Goal: Task Accomplishment & Management: Complete application form

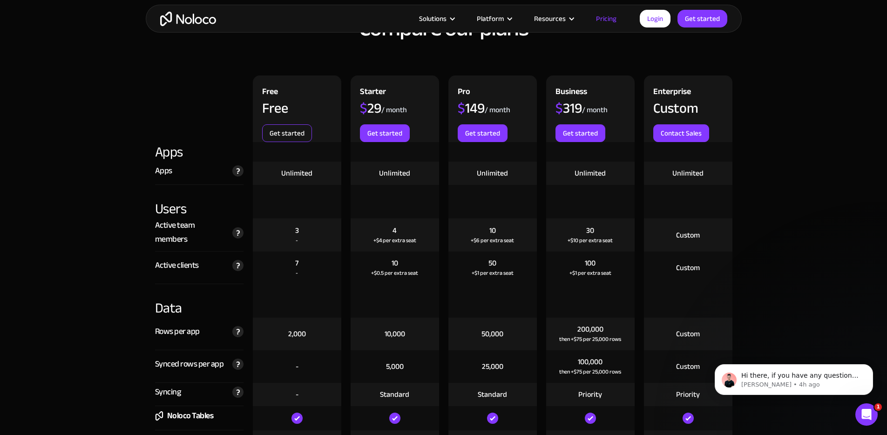
click at [287, 133] on link "Get started" at bounding box center [287, 133] width 50 height 18
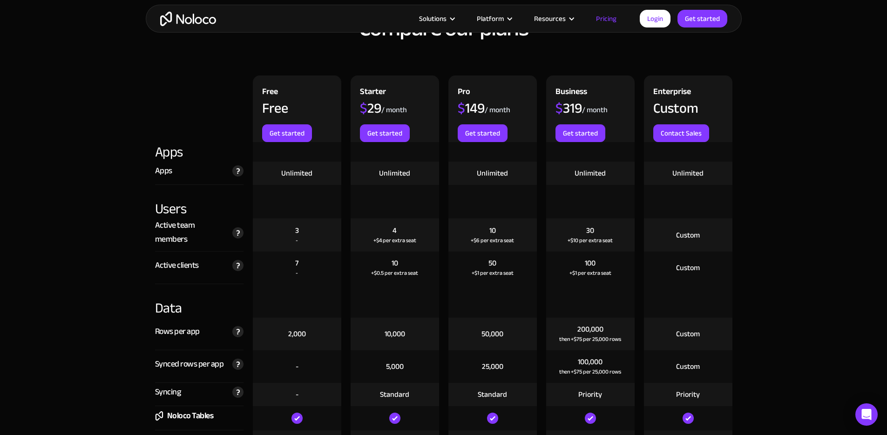
scroll to position [984, 0]
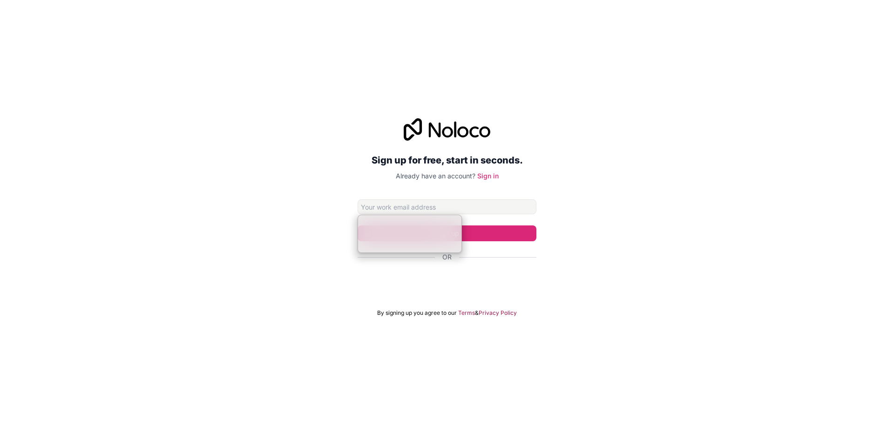
click at [417, 204] on input "Email address" at bounding box center [446, 206] width 179 height 15
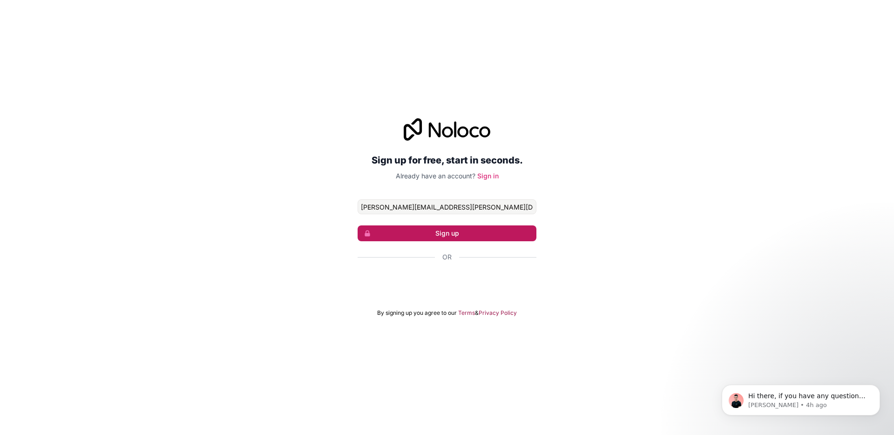
type input "dana.alcantara@concert8.com"
click at [409, 238] on button "Sign up" at bounding box center [446, 233] width 179 height 16
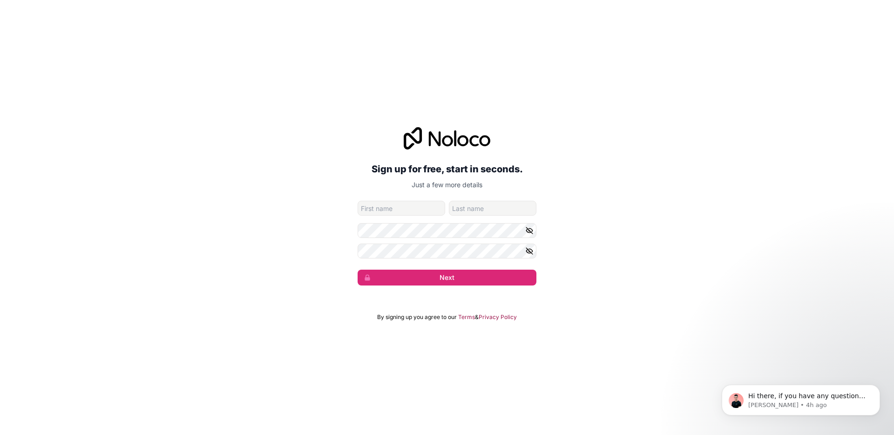
click at [390, 206] on input "given-name" at bounding box center [400, 208] width 87 height 15
type input "Dana"
type input "Alcantara"
click at [461, 273] on button "Next" at bounding box center [446, 277] width 179 height 16
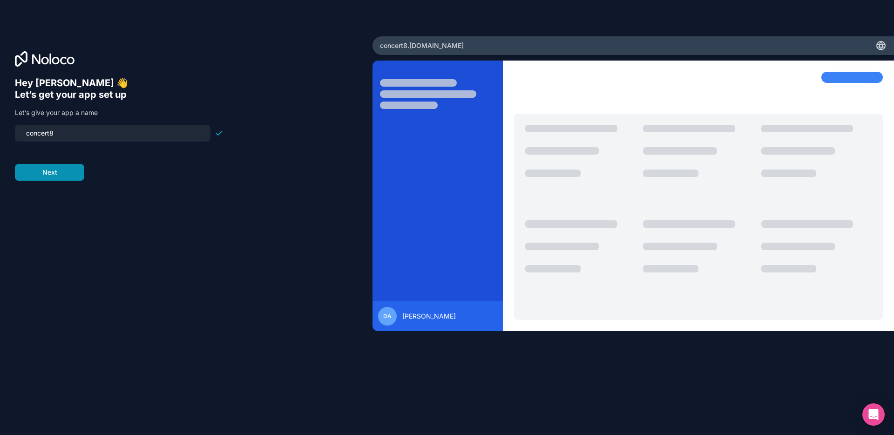
click at [50, 178] on button "Next" at bounding box center [49, 172] width 69 height 17
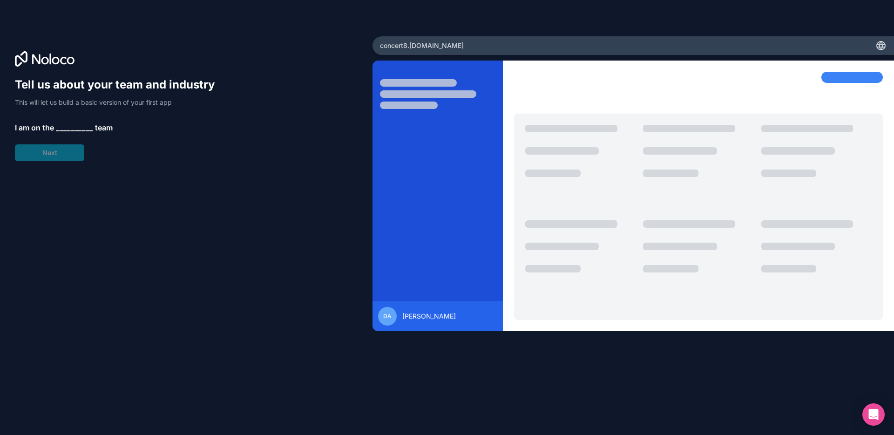
click at [57, 131] on span "__________" at bounding box center [74, 127] width 37 height 11
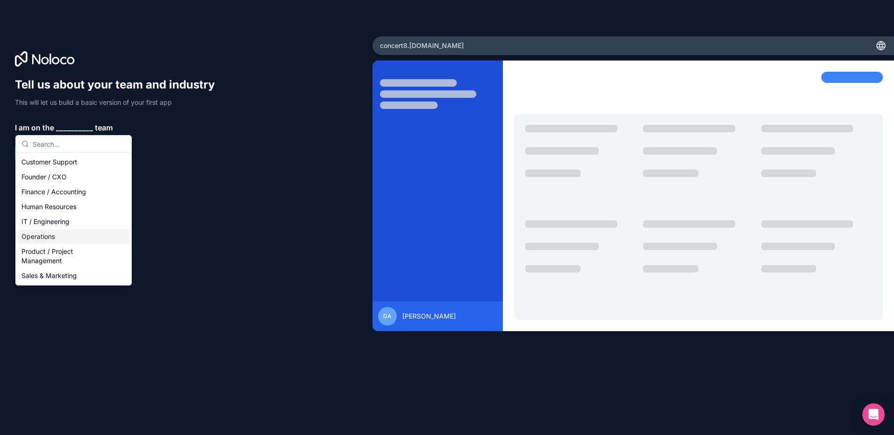
click at [48, 236] on div "Operations" at bounding box center [74, 236] width 112 height 15
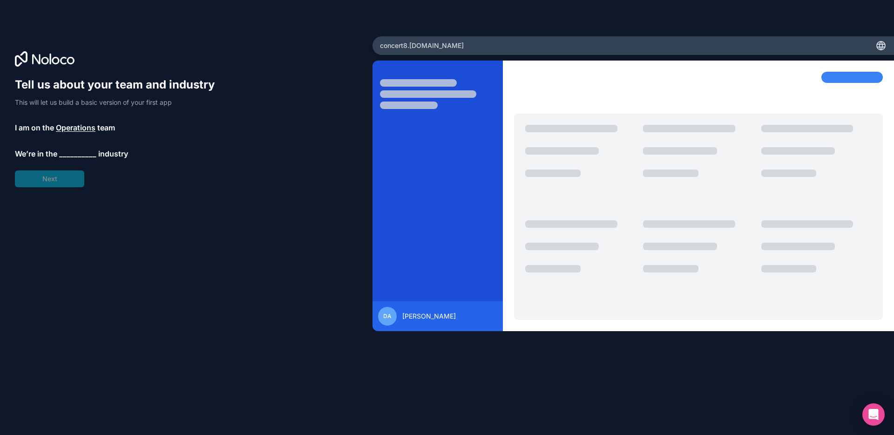
click at [66, 153] on span "__________" at bounding box center [77, 153] width 37 height 11
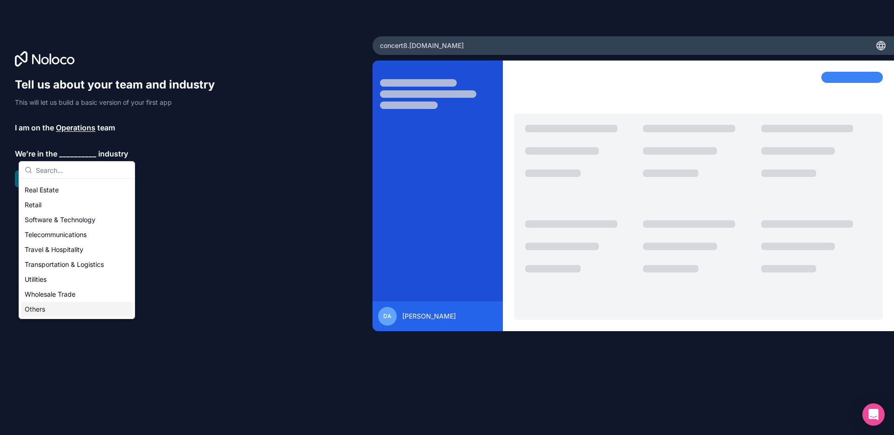
scroll to position [190, 0]
click at [43, 309] on div "Others" at bounding box center [77, 310] width 112 height 15
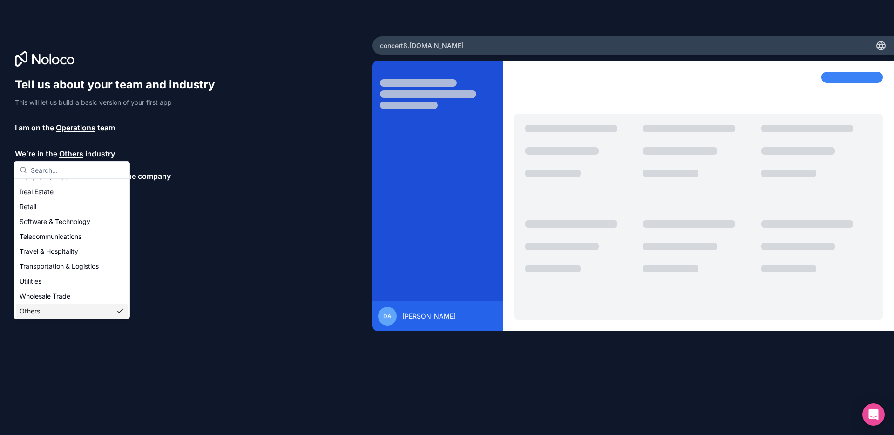
scroll to position [0, 0]
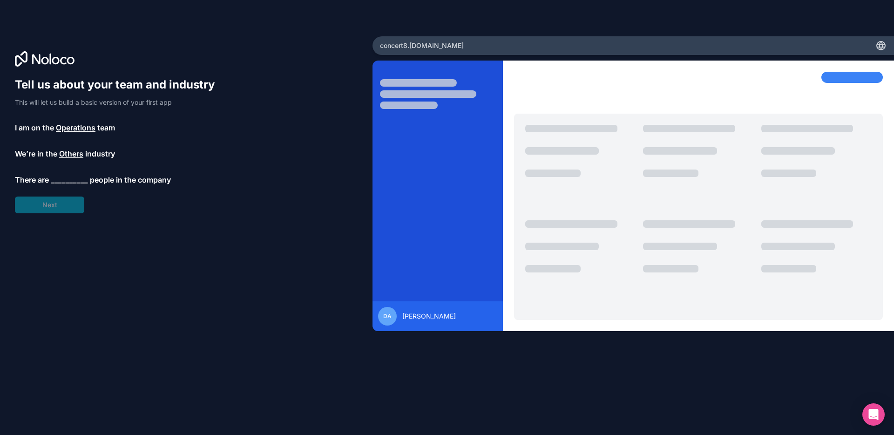
click at [55, 176] on span "__________" at bounding box center [69, 179] width 37 height 11
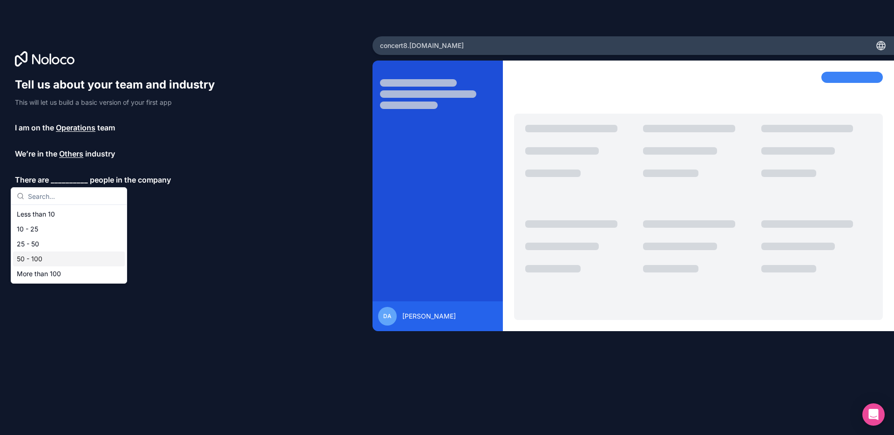
drag, startPoint x: 47, startPoint y: 255, endPoint x: 40, endPoint y: 255, distance: 7.0
click at [40, 255] on div "50 - 100" at bounding box center [69, 258] width 112 height 15
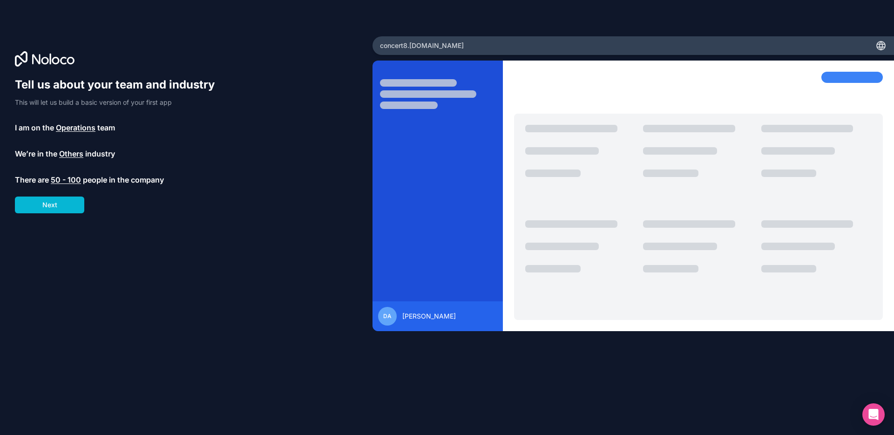
click at [63, 213] on div "Tell us about your team and industry This will let us build a basic version of …" at bounding box center [186, 230] width 343 height 306
click at [70, 202] on button "Next" at bounding box center [49, 204] width 69 height 17
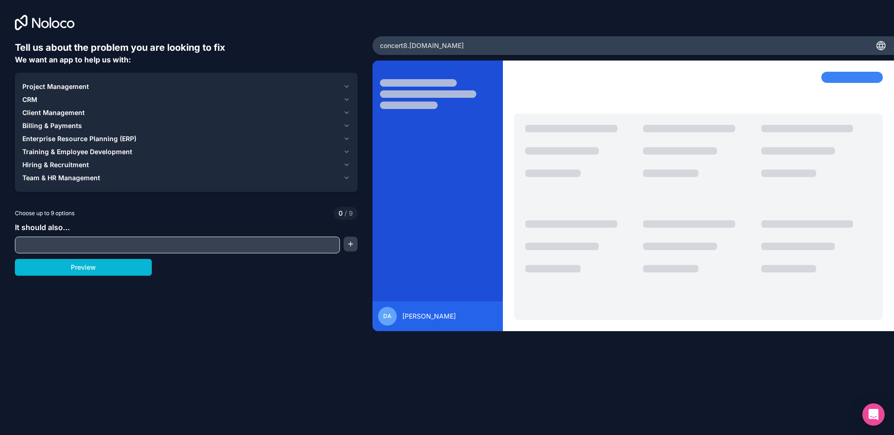
click at [62, 111] on span "Client Management" at bounding box center [53, 112] width 62 height 9
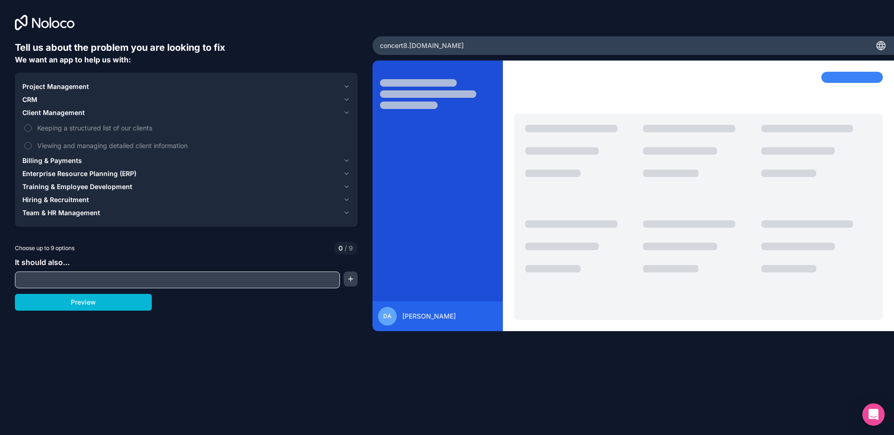
click at [25, 96] on span "CRM" at bounding box center [29, 99] width 15 height 9
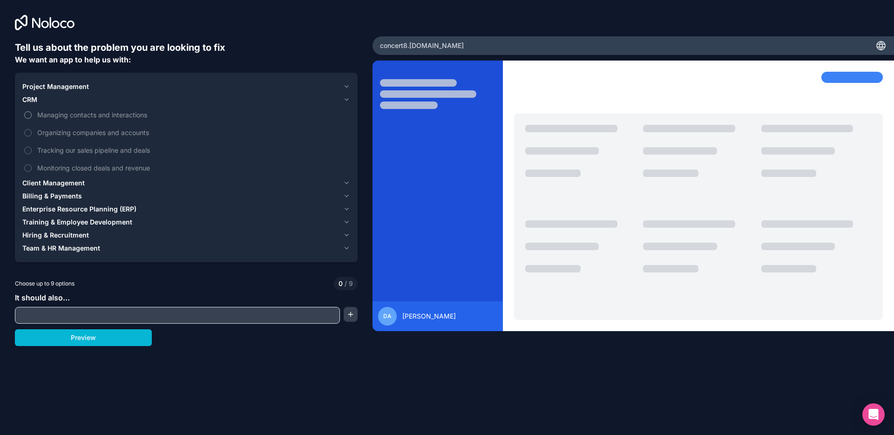
click at [32, 113] on label "Managing contacts and interactions" at bounding box center [186, 114] width 328 height 17
click at [32, 113] on button "Managing contacts and interactions" at bounding box center [27, 114] width 7 height 7
click at [27, 131] on button "Organizing companies and accounts" at bounding box center [27, 132] width 7 height 7
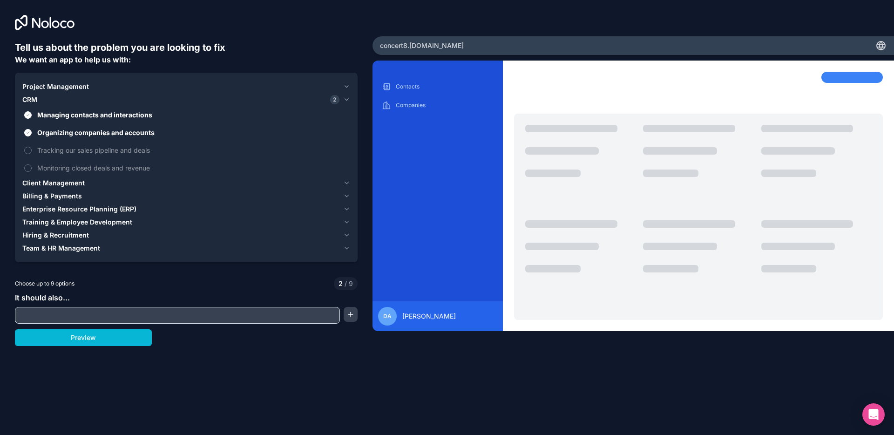
click at [45, 90] on span "Project Management" at bounding box center [55, 86] width 67 height 9
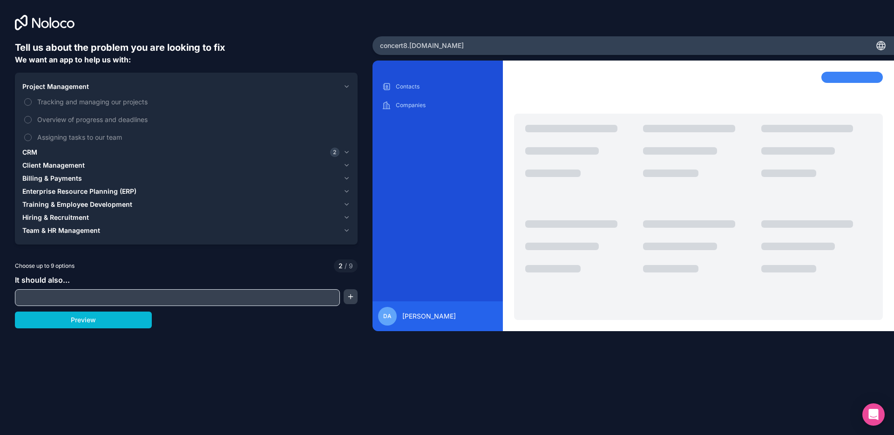
click at [42, 189] on span "Enterprise Resource Planning (ERP)" at bounding box center [79, 191] width 114 height 9
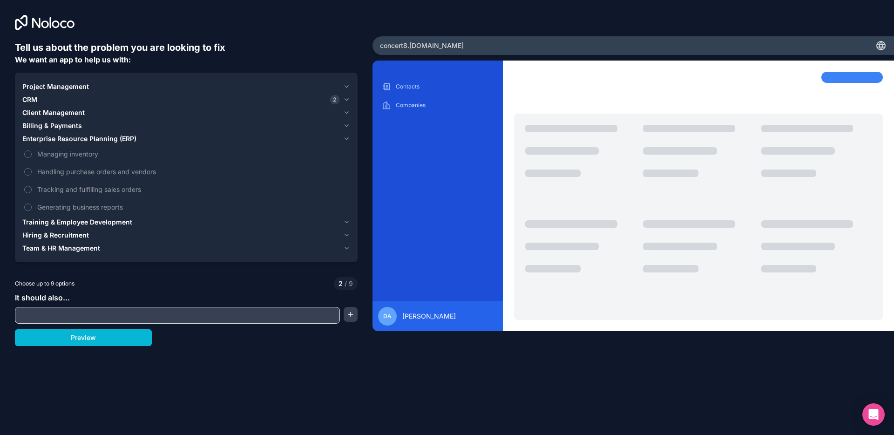
click at [55, 127] on span "Billing & Payments" at bounding box center [52, 125] width 60 height 9
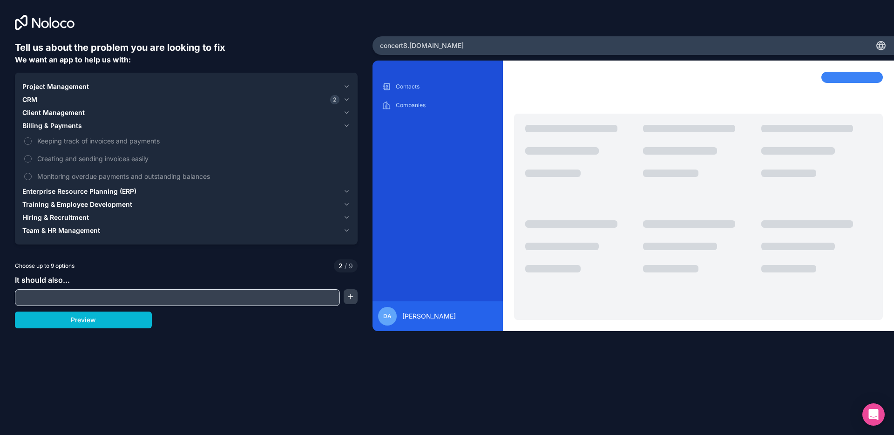
click at [56, 114] on span "Client Management" at bounding box center [53, 112] width 62 height 9
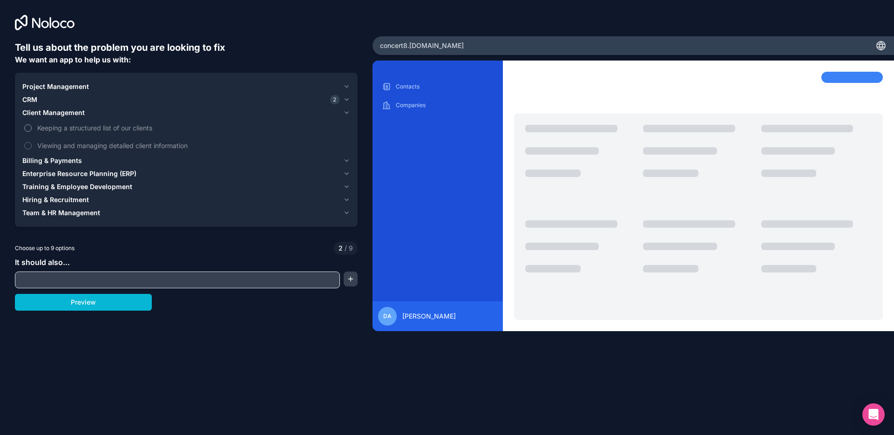
click at [57, 123] on span "Keeping a structured list of our clients" at bounding box center [192, 128] width 311 height 10
click at [32, 124] on button "Keeping a structured list of our clients" at bounding box center [27, 127] width 7 height 7
click at [59, 143] on span "Viewing and managing detailed client information" at bounding box center [192, 146] width 311 height 10
click at [32, 143] on button "Viewing and managing detailed client information" at bounding box center [27, 145] width 7 height 7
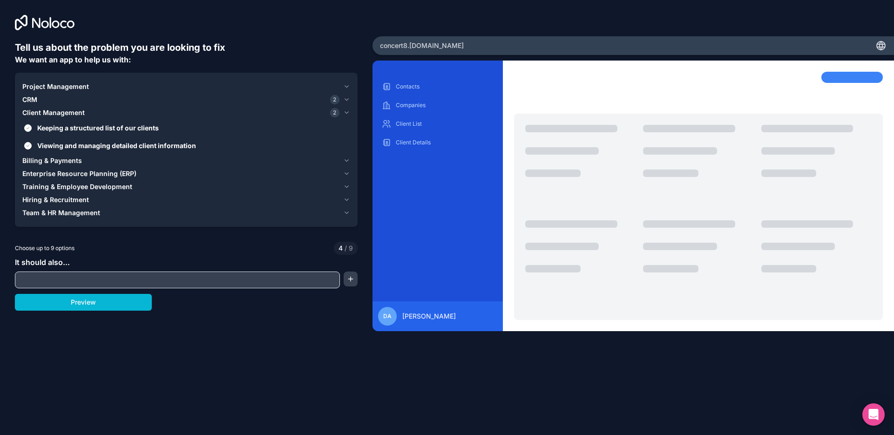
click at [91, 281] on input "text" at bounding box center [177, 279] width 320 height 13
click at [65, 213] on span "Team & HR Management" at bounding box center [61, 212] width 78 height 9
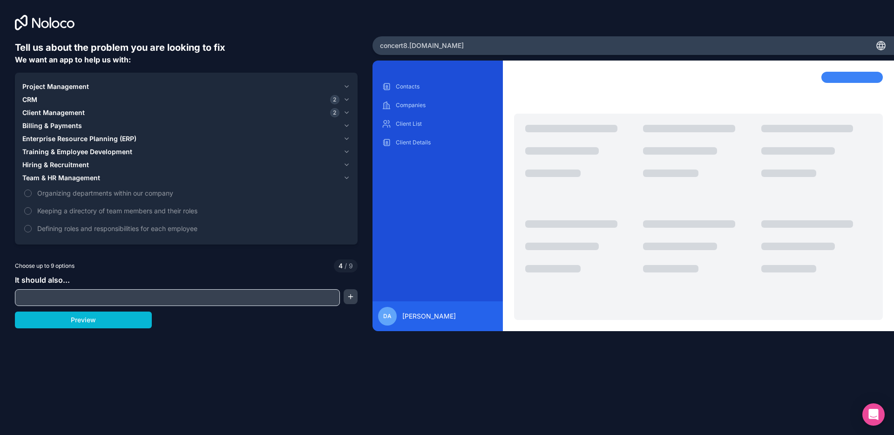
click at [66, 165] on span "Hiring & Recruitment" at bounding box center [55, 164] width 67 height 9
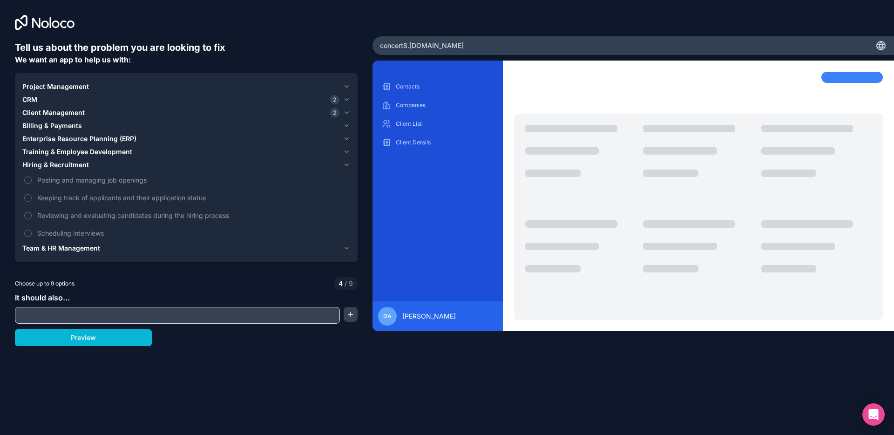
click at [68, 155] on span "Training & Employee Development" at bounding box center [77, 151] width 110 height 9
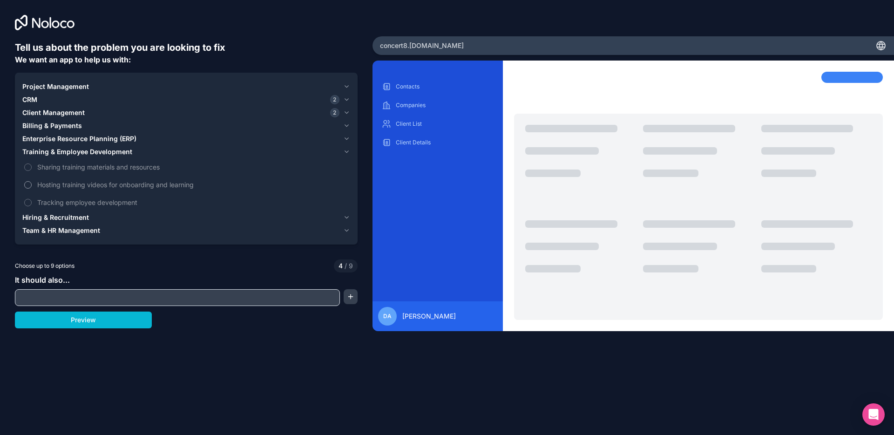
click at [27, 185] on button "Hosting training videos for onboarding and learning" at bounding box center [27, 184] width 7 height 7
click at [32, 170] on label "Sharing training materials and resources" at bounding box center [186, 166] width 328 height 17
click at [32, 170] on button "Sharing training materials and resources" at bounding box center [27, 166] width 7 height 7
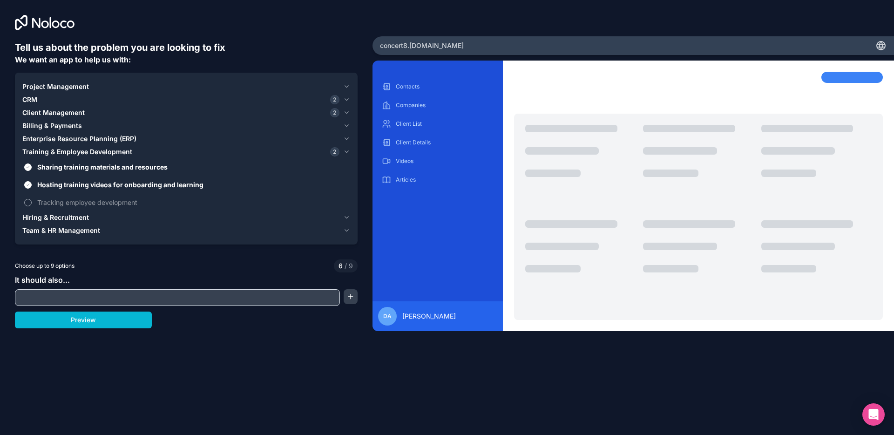
click at [32, 200] on label "Tracking employee development" at bounding box center [186, 202] width 328 height 17
click at [32, 200] on button "Tracking employee development" at bounding box center [27, 202] width 7 height 7
click at [29, 201] on button "Tracking employee development" at bounding box center [27, 202] width 7 height 7
click at [86, 322] on button "Preview" at bounding box center [83, 319] width 137 height 17
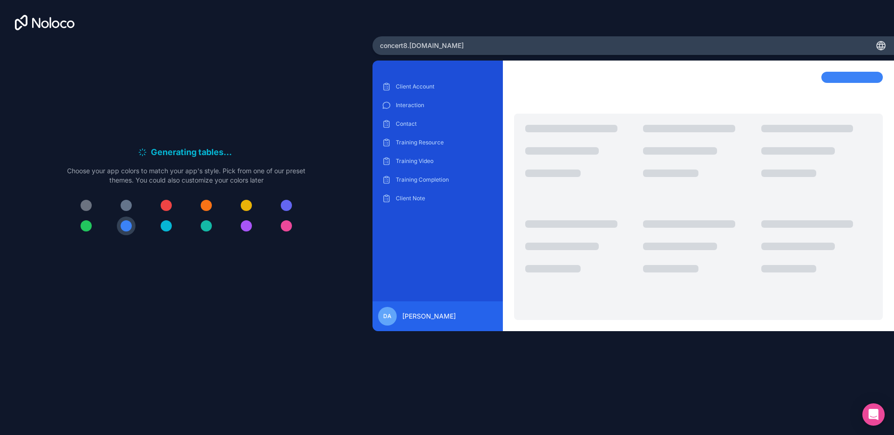
click at [429, 47] on span "concert8 .noloco.co" at bounding box center [422, 45] width 84 height 9
click at [434, 45] on span "concert8 .noloco.co" at bounding box center [422, 45] width 84 height 9
copy div "concert8 .noloco.co"
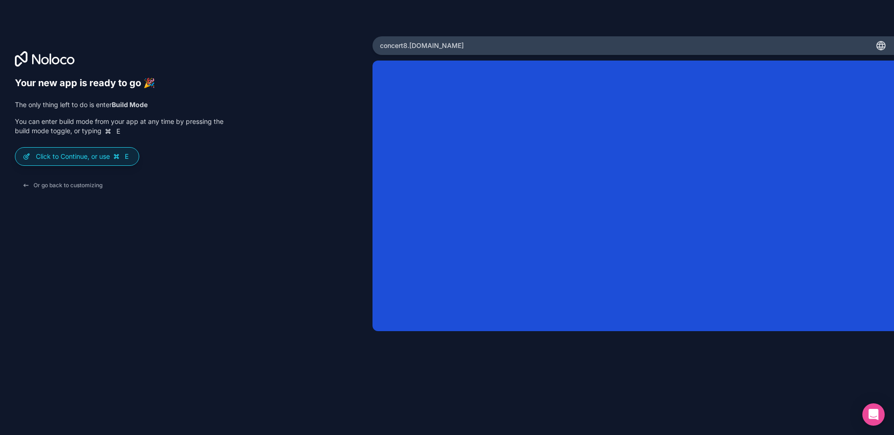
click at [176, 191] on div "Or go back to customizing" at bounding box center [119, 185] width 209 height 17
click at [56, 163] on div "Click to Continue, or use E" at bounding box center [76, 157] width 123 height 18
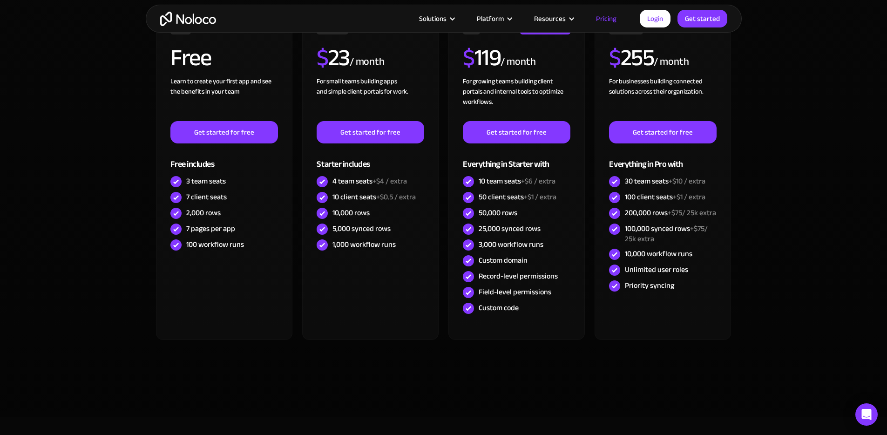
scroll to position [287, 0]
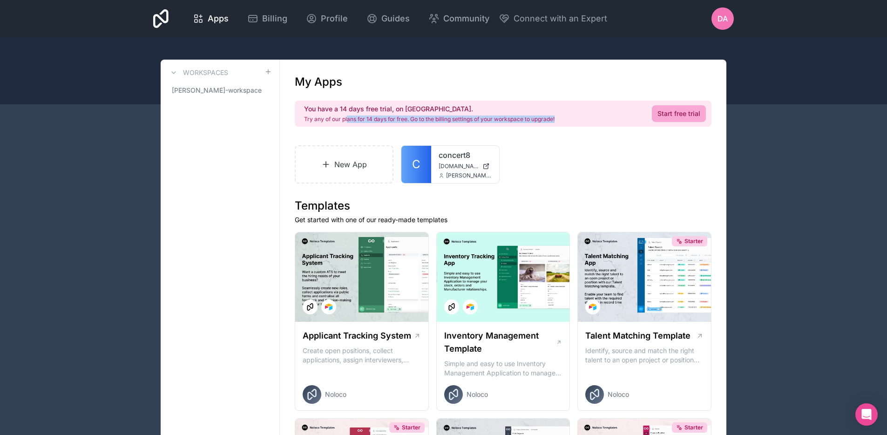
drag, startPoint x: 347, startPoint y: 117, endPoint x: 558, endPoint y: 124, distance: 211.4
click at [558, 124] on div "You have a 14 days free trial, on us. Try any of our plans for 14 days for free…" at bounding box center [503, 114] width 417 height 26
click at [534, 121] on p "Try any of our plans for 14 days for free. Go to the billing settings of your w…" at bounding box center [429, 118] width 250 height 7
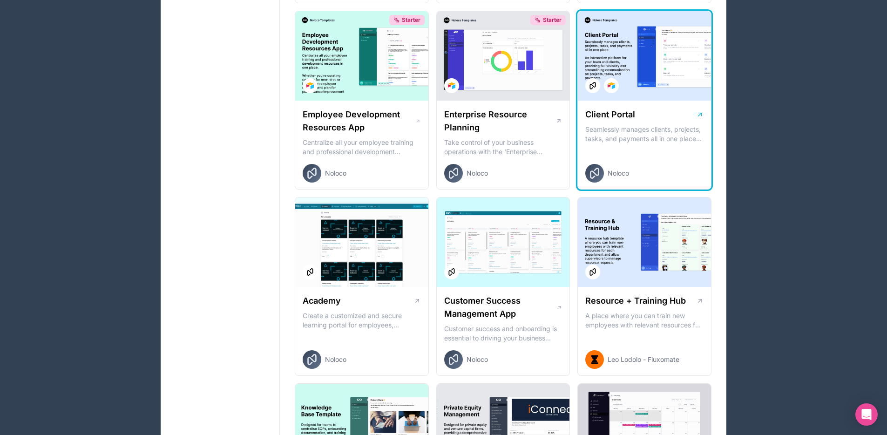
scroll to position [779, 0]
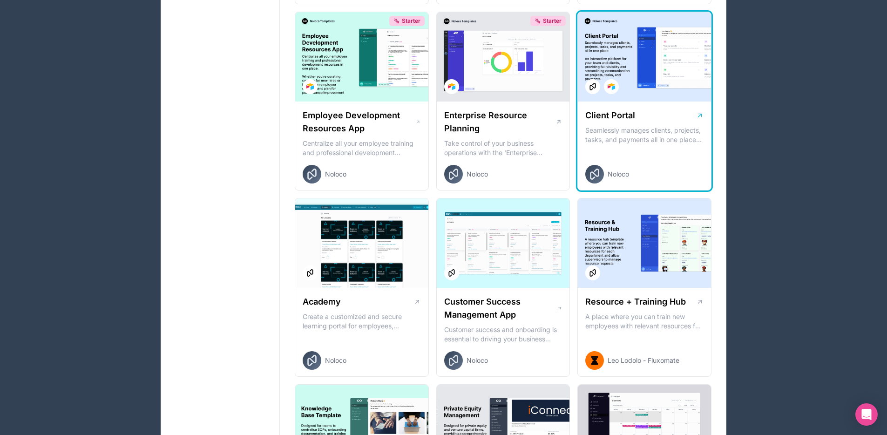
click at [612, 106] on div "Client Portal Seamlessly manages clients, projects, tasks, and payments all in …" at bounding box center [644, 145] width 133 height 89
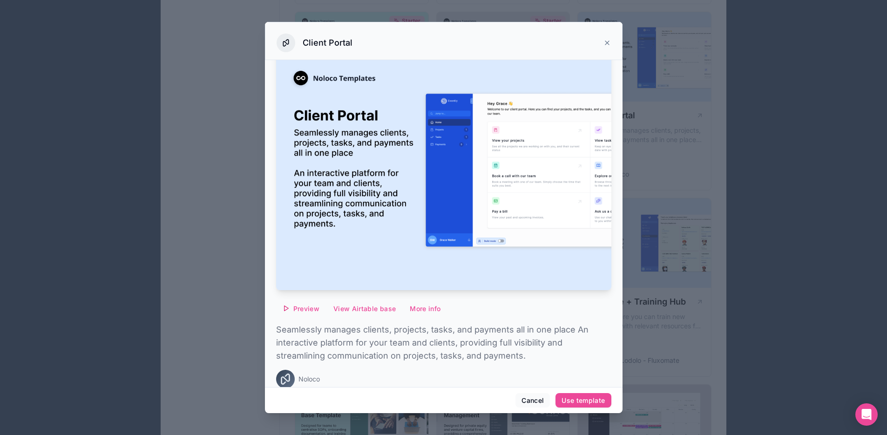
scroll to position [29, 0]
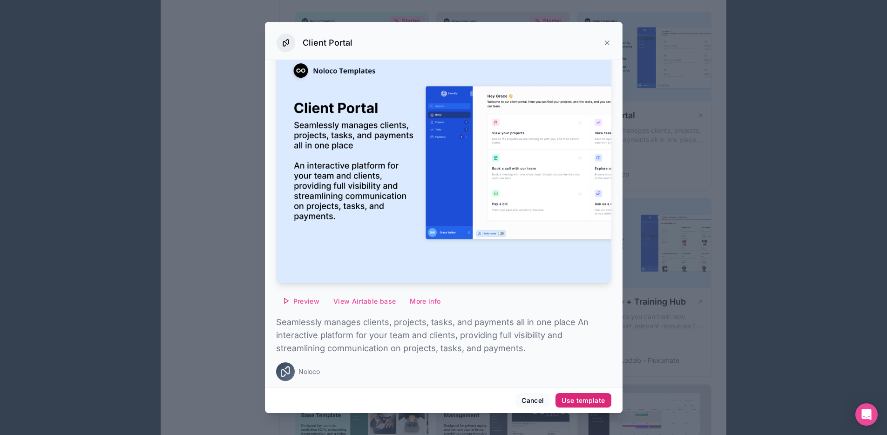
click at [585, 403] on div "Use template" at bounding box center [582, 400] width 43 height 8
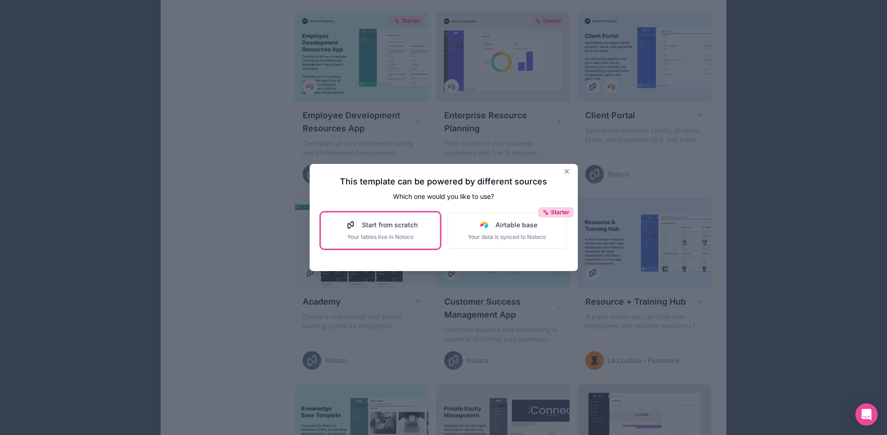
click at [385, 229] on span "Start from scratch" at bounding box center [390, 224] width 56 height 9
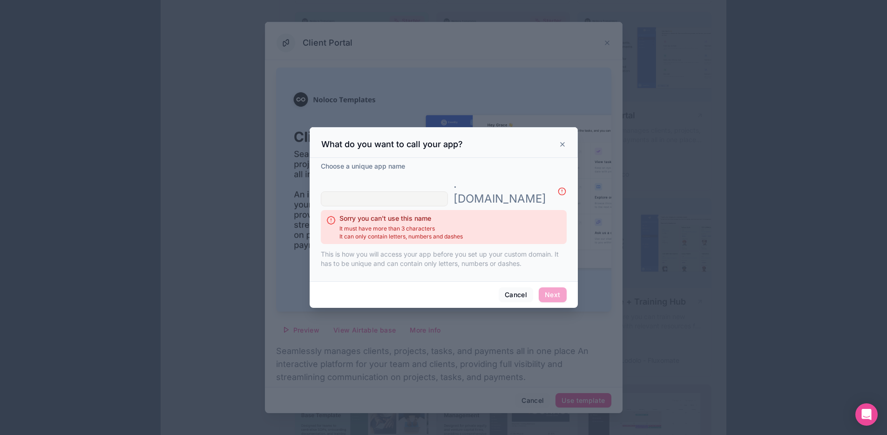
click at [362, 191] on input "text" at bounding box center [384, 198] width 127 height 15
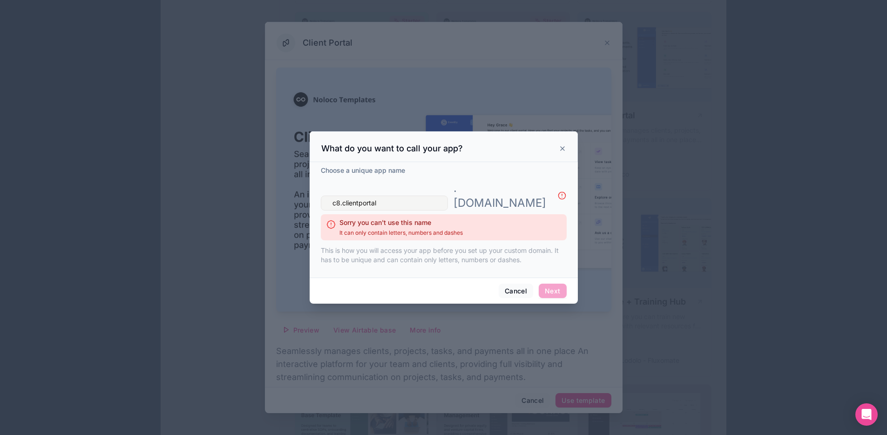
scroll to position [762, 0]
click at [511, 162] on div "What do you want to call your app?" at bounding box center [443, 146] width 268 height 31
click at [425, 229] on div "Sorry you can't use this name It can only contain letters, numbers and dashes" at bounding box center [444, 227] width 246 height 26
click at [426, 229] on span "It can only contain letters, numbers and dashes" at bounding box center [400, 232] width 123 height 7
click at [343, 195] on input "c8.clientportal" at bounding box center [384, 202] width 127 height 15
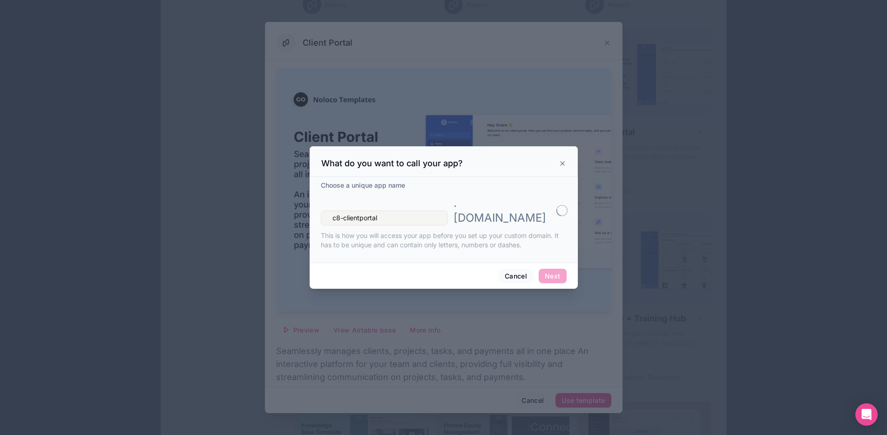
click at [504, 177] on div "What do you want to call your app?" at bounding box center [443, 161] width 268 height 31
click at [332, 210] on input "c8-clientportal" at bounding box center [384, 217] width 127 height 15
type input "testc8-clientportal"
click at [511, 189] on div "Choose a unique app name" at bounding box center [444, 186] width 246 height 11
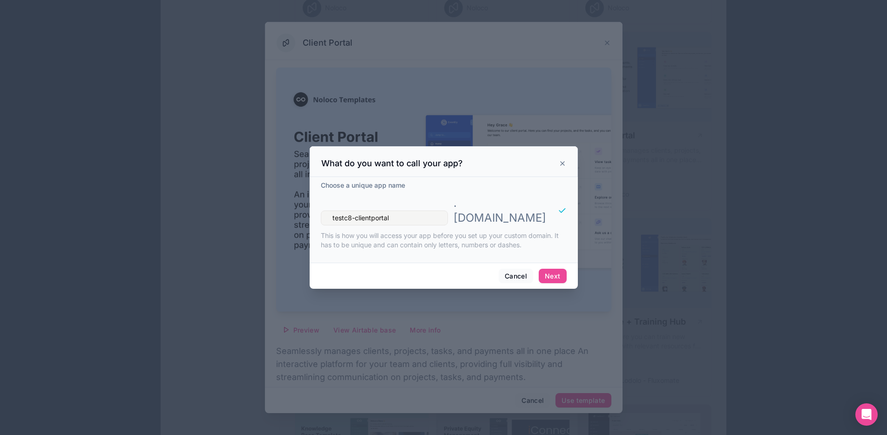
scroll to position [758, 0]
click at [556, 269] on button "Next" at bounding box center [551, 276] width 27 height 15
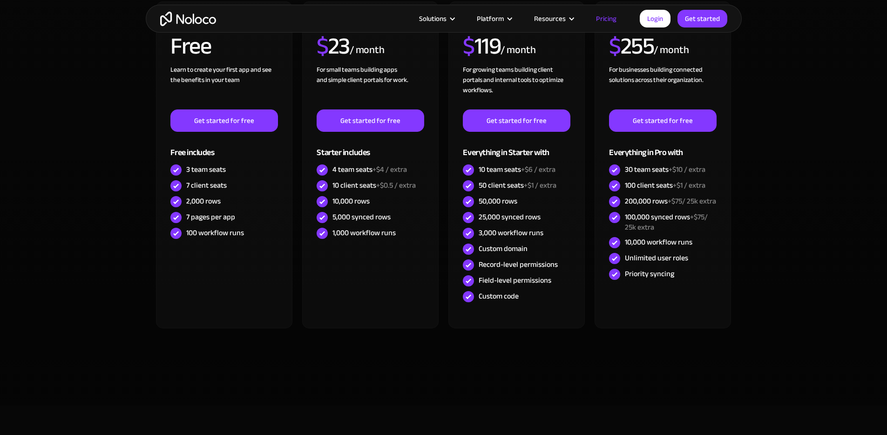
scroll to position [309, 0]
